Goal: Navigation & Orientation: Find specific page/section

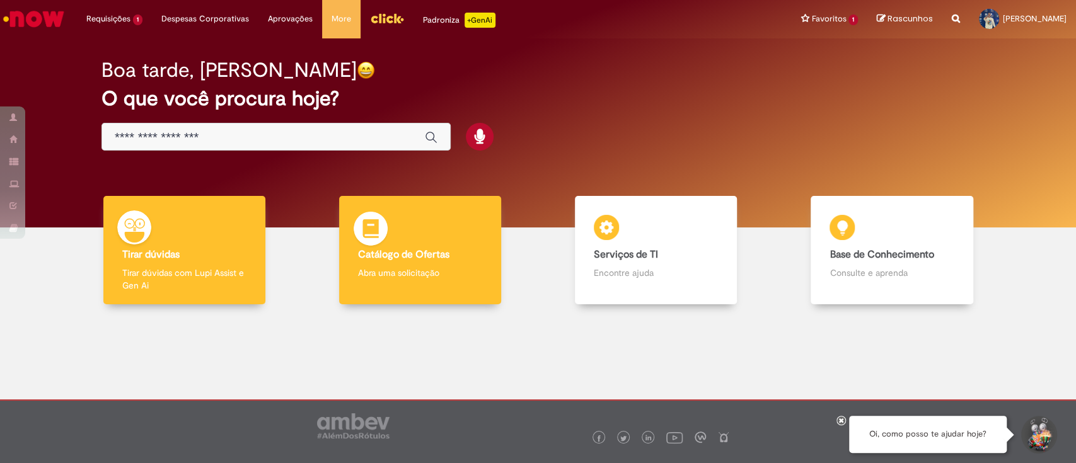
click at [453, 258] on h4 "Catálogo de Ofertas" at bounding box center [420, 255] width 124 height 11
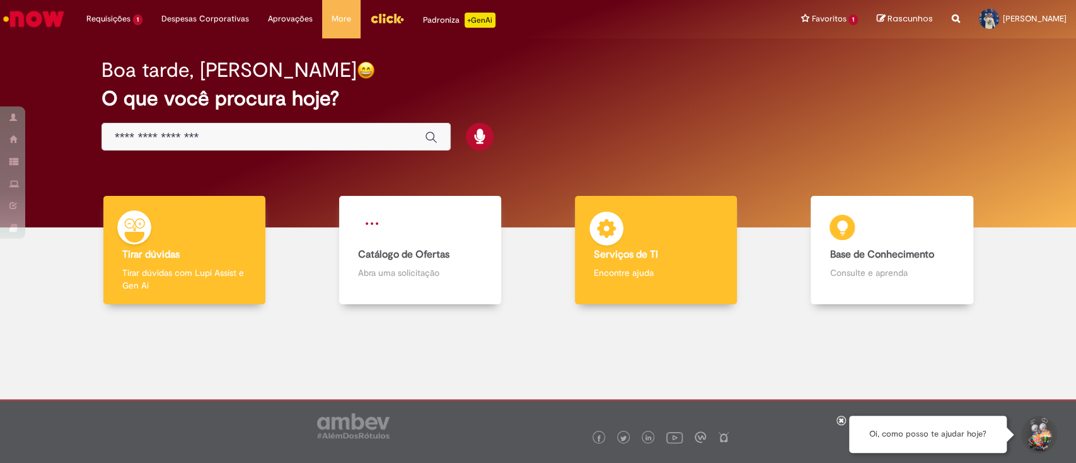
click at [646, 260] on b "Serviços de TI" at bounding box center [626, 254] width 64 height 13
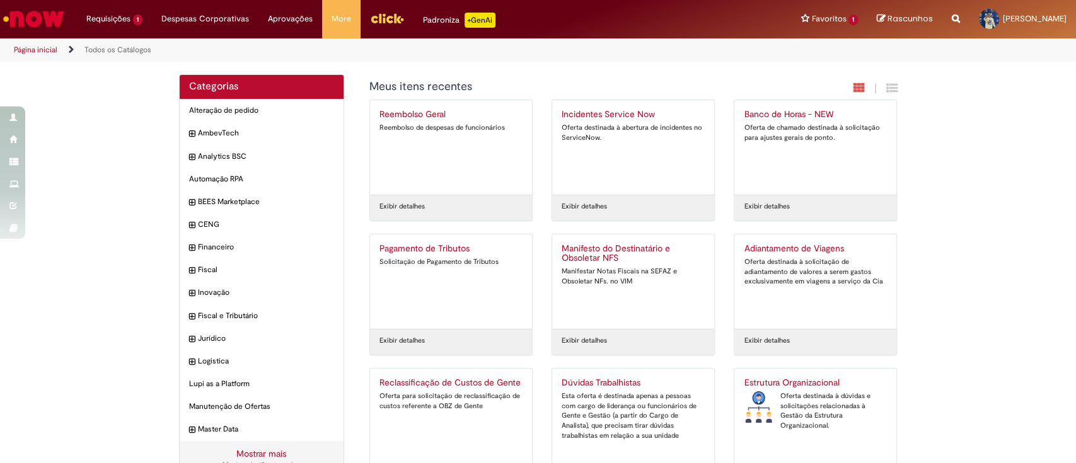
click at [42, 20] on img "Ir para a Homepage" at bounding box center [33, 18] width 65 height 25
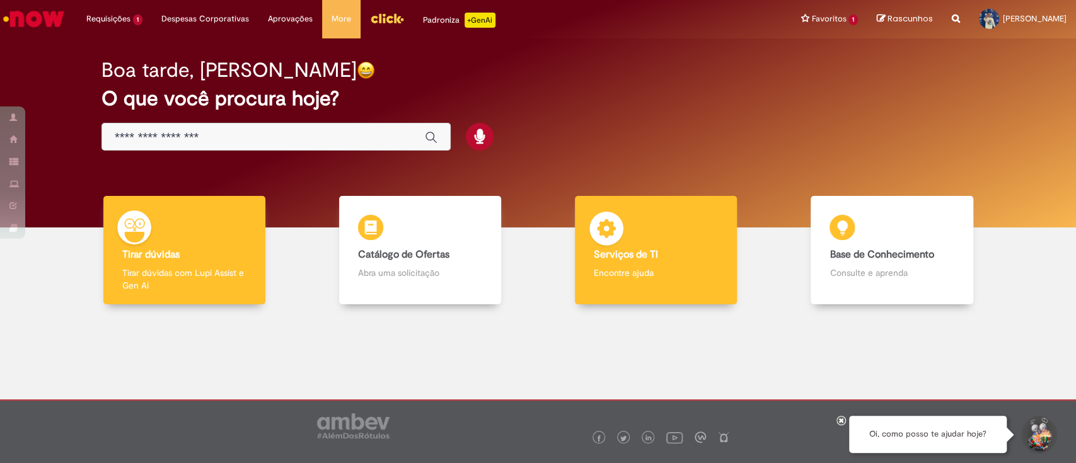
click at [607, 281] on div "Serviços de TI Serviços de TI Encontre ajuda" at bounding box center [656, 250] width 162 height 109
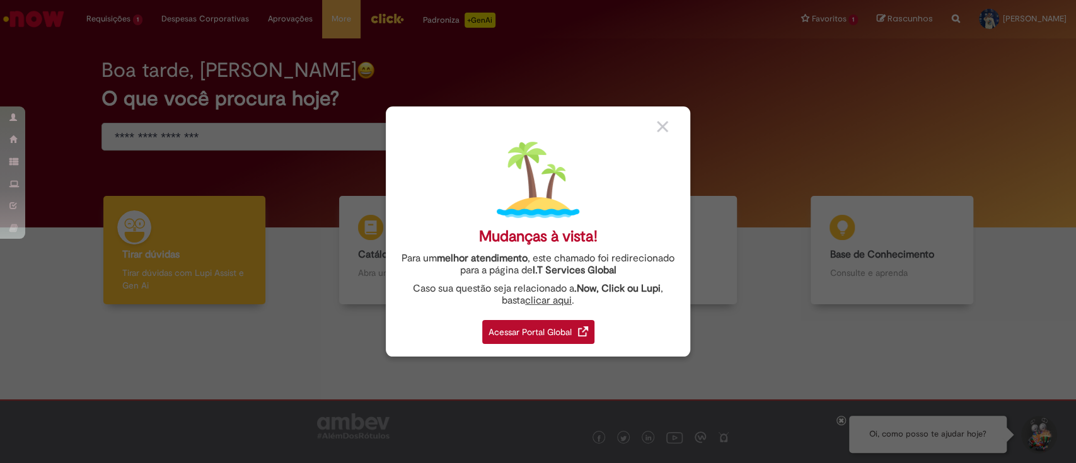
click at [546, 331] on div "Acessar Portal Global" at bounding box center [538, 332] width 112 height 24
